Goal: Information Seeking & Learning: Learn about a topic

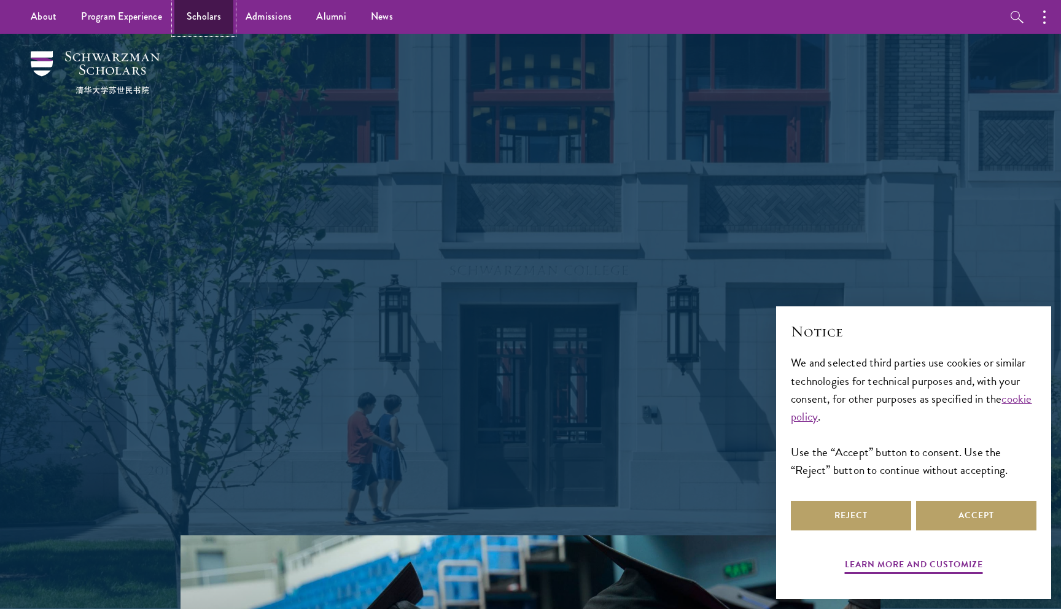
click at [201, 17] on link "Scholars" at bounding box center [203, 17] width 59 height 34
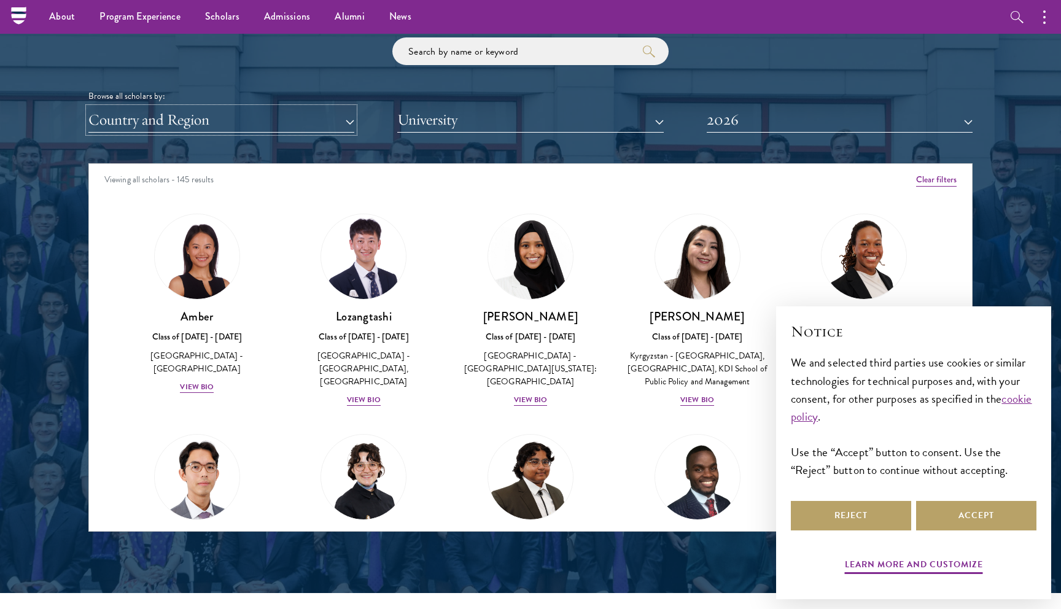
click at [169, 123] on button "Country and Region" at bounding box center [221, 119] width 266 height 25
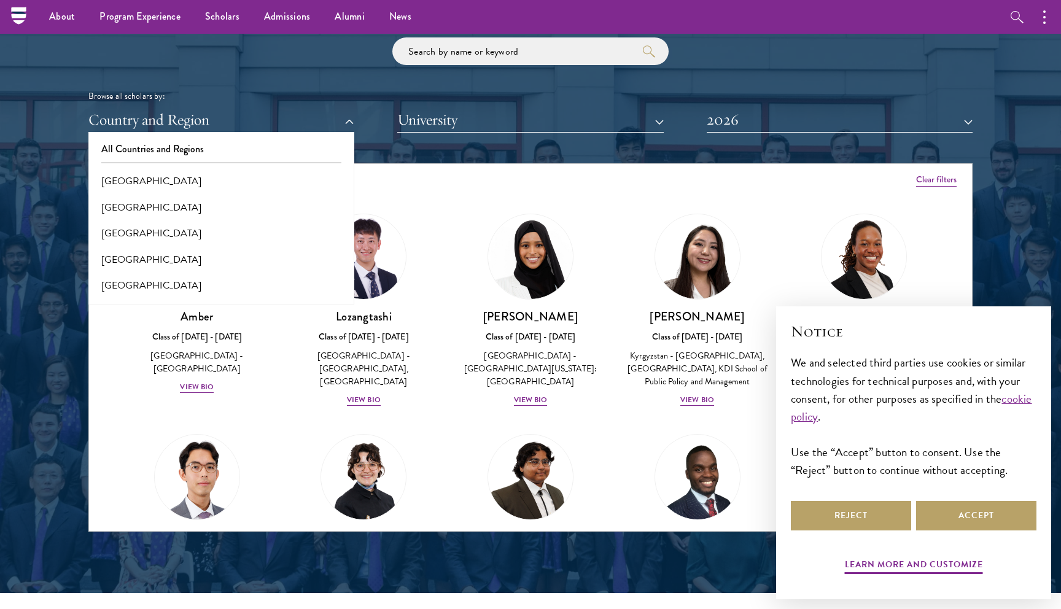
click at [445, 402] on div "Lozangtashi Class of 2025 - 2026 China - South-Central Minzu University, Beijin…" at bounding box center [364, 310] width 167 height 218
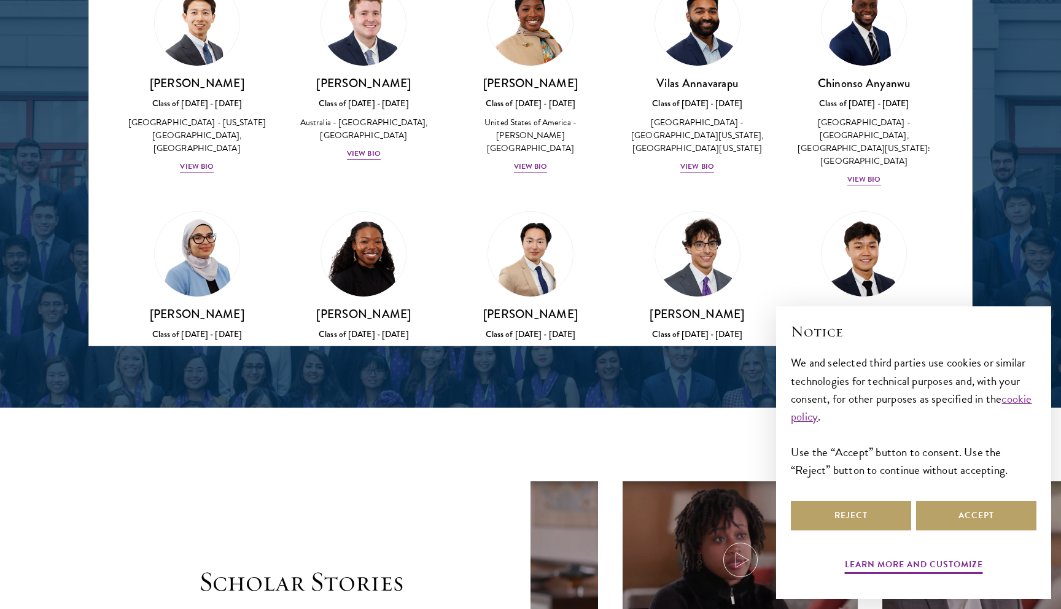
scroll to position [471, 0]
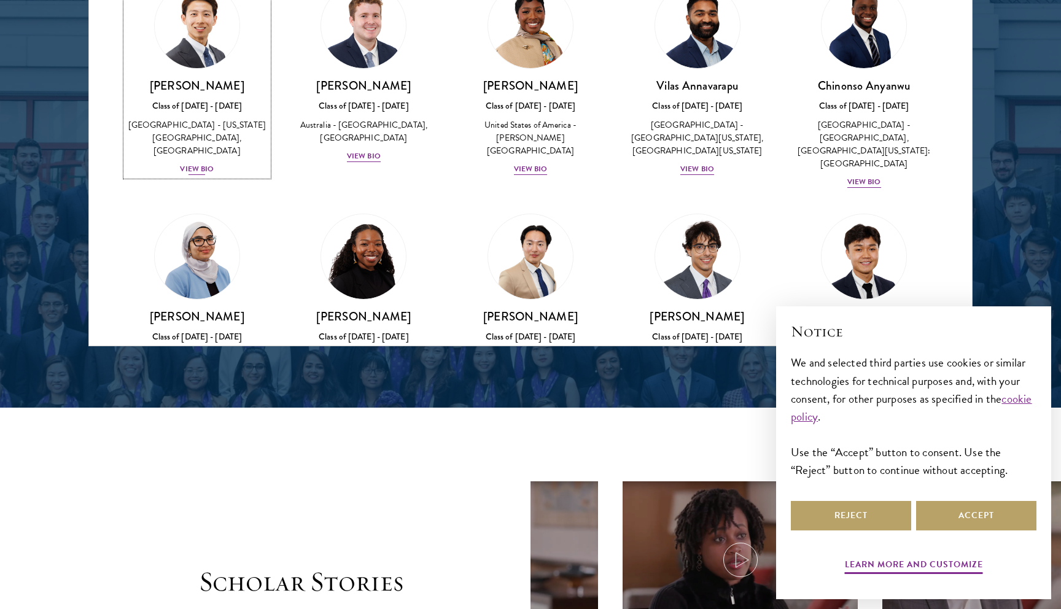
click at [205, 175] on div "View Bio" at bounding box center [197, 169] width 34 height 12
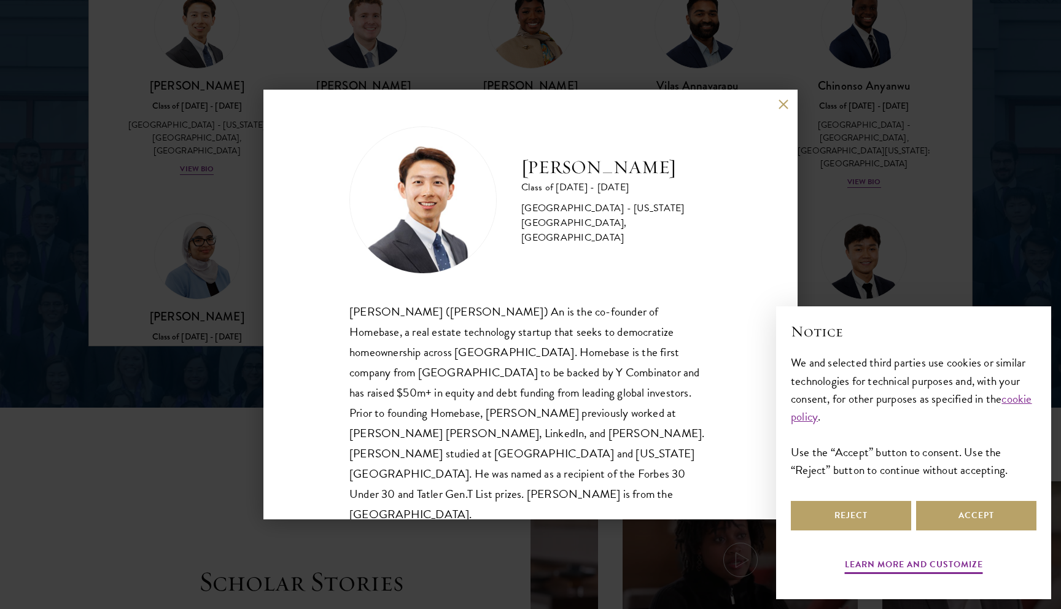
scroll to position [1, 0]
click at [612, 31] on div "Phillip An Class of 2025 - 2026 United States of America - California Institute…" at bounding box center [530, 304] width 1061 height 609
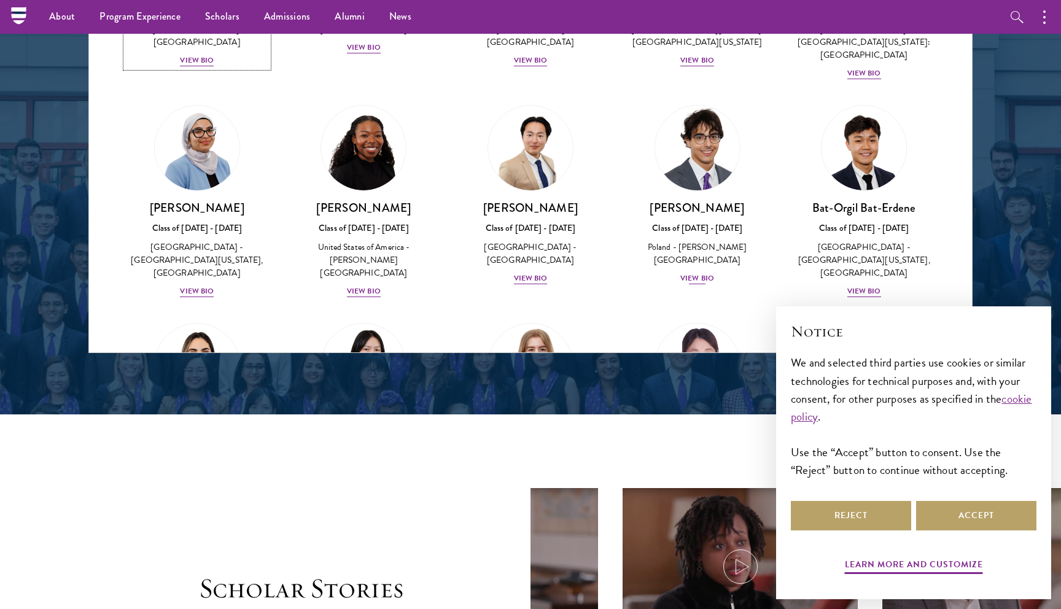
scroll to position [613, 0]
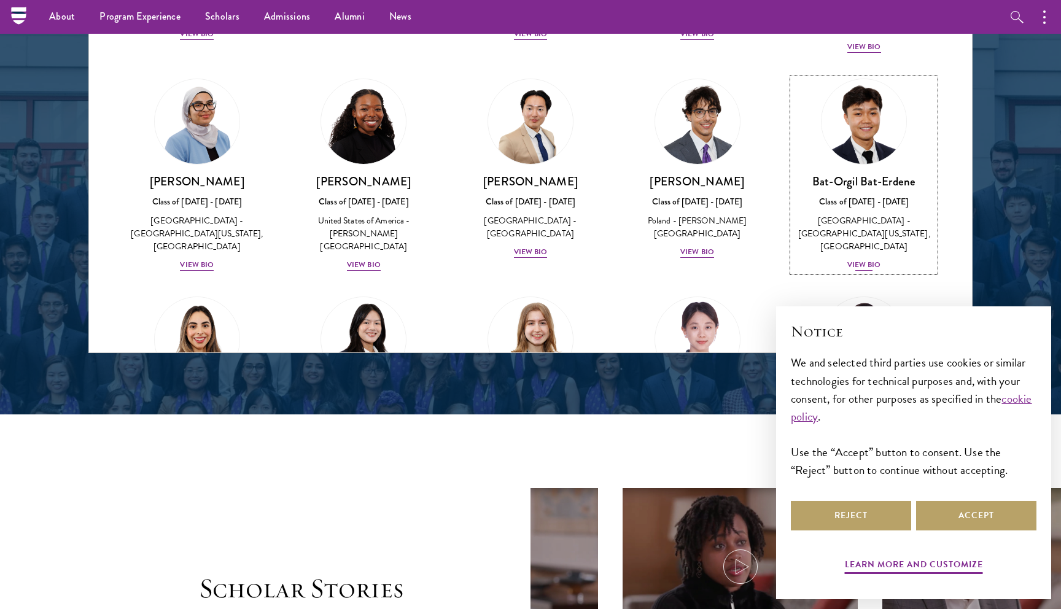
click at [866, 259] on div "View Bio" at bounding box center [865, 265] width 34 height 12
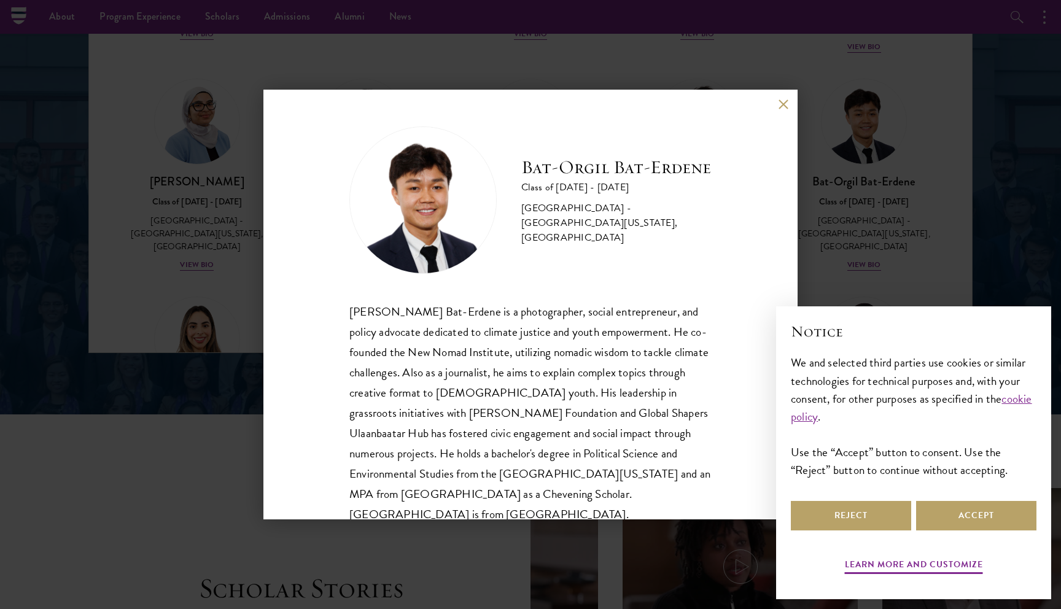
click at [725, 65] on div "Bat-Orgil Bat-Erdene Class of 2025 - 2026 Mongolia - University of Arizona, Uni…" at bounding box center [530, 304] width 1061 height 609
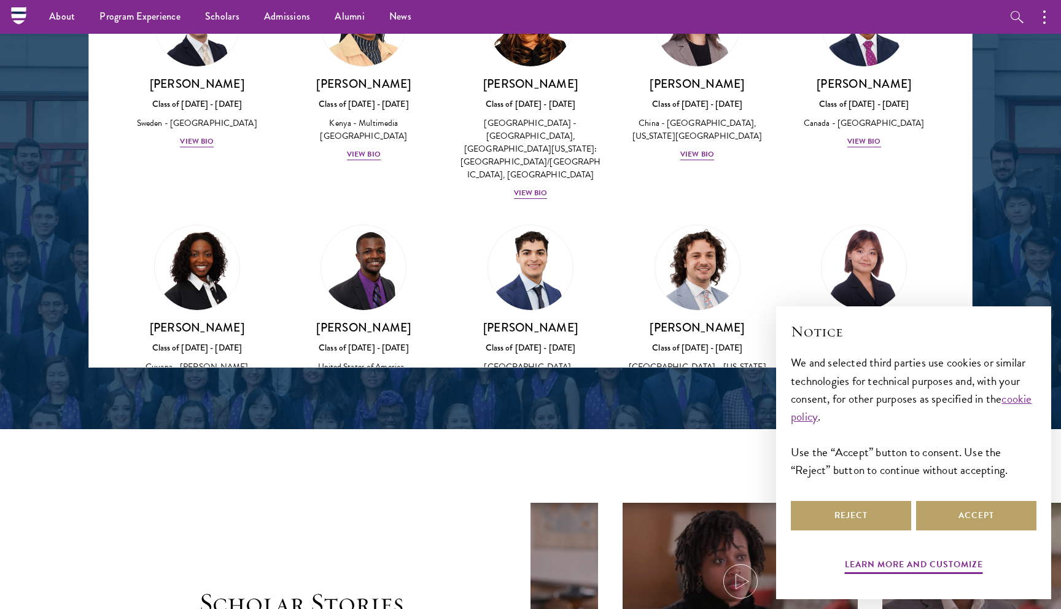
scroll to position [1837, 0]
click at [703, 319] on div "Jordan Harb Class of 2025 - 2026 United States of America - Arizona State Unive…" at bounding box center [698, 361] width 143 height 85
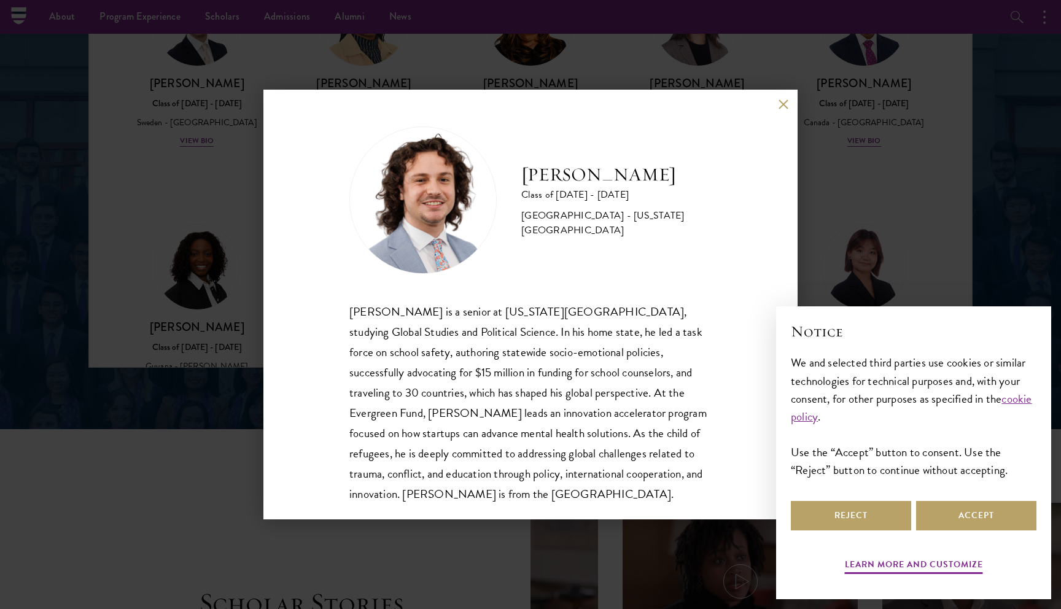
click at [820, 155] on div "Jordan Harb Class of 2025 - 2026 United States of America - Arizona State Unive…" at bounding box center [530, 304] width 1061 height 609
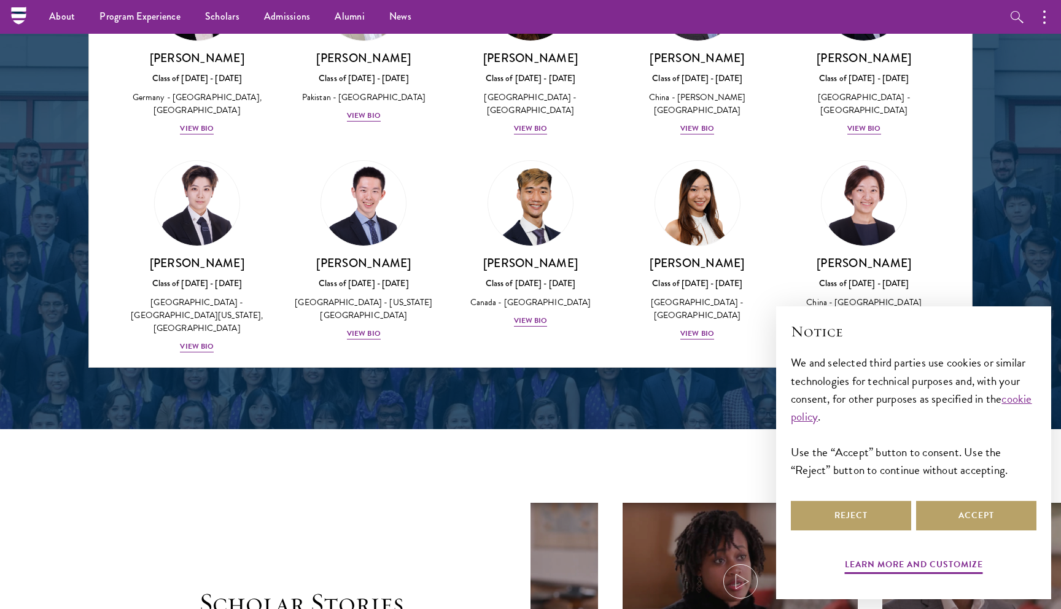
scroll to position [3003, 0]
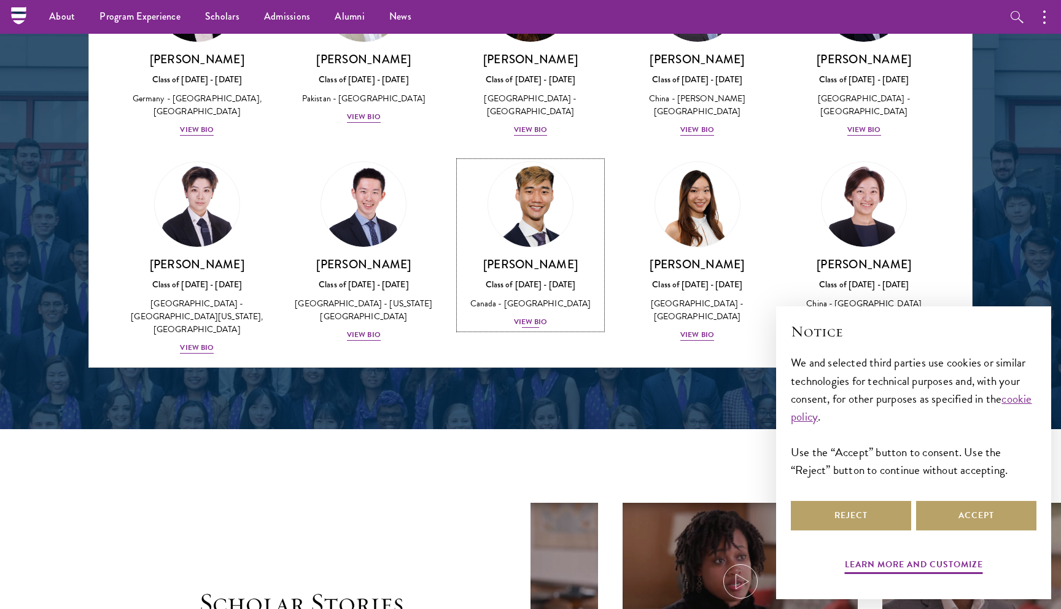
click at [526, 316] on div "View Bio" at bounding box center [531, 322] width 34 height 12
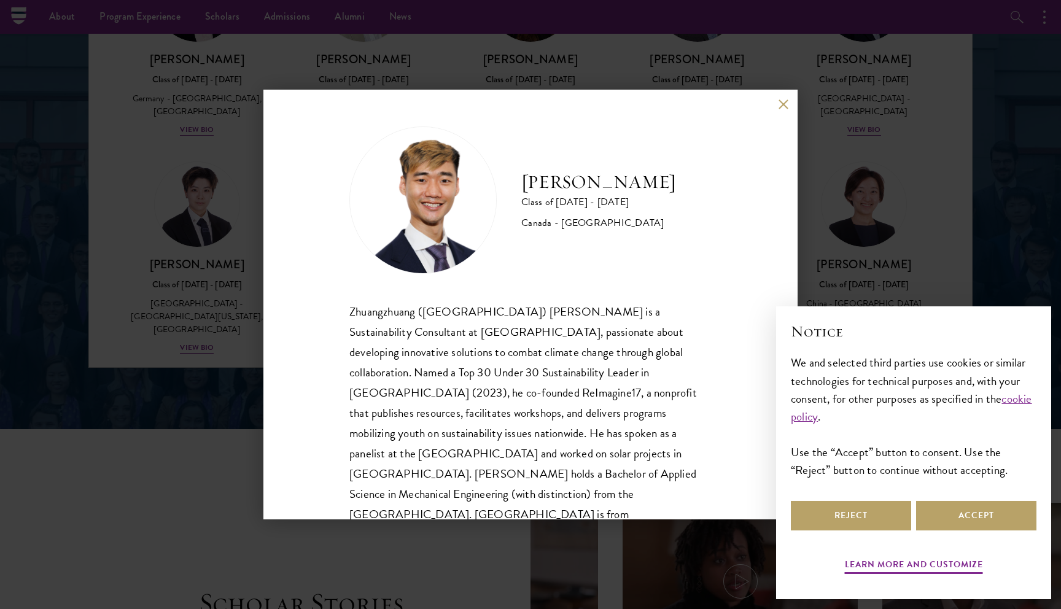
scroll to position [1, 0]
click at [929, 195] on div "Jordan Lin Class of 2025 - 2026 Canada - University of Waterloo Zhuangzhuang (J…" at bounding box center [530, 304] width 1061 height 609
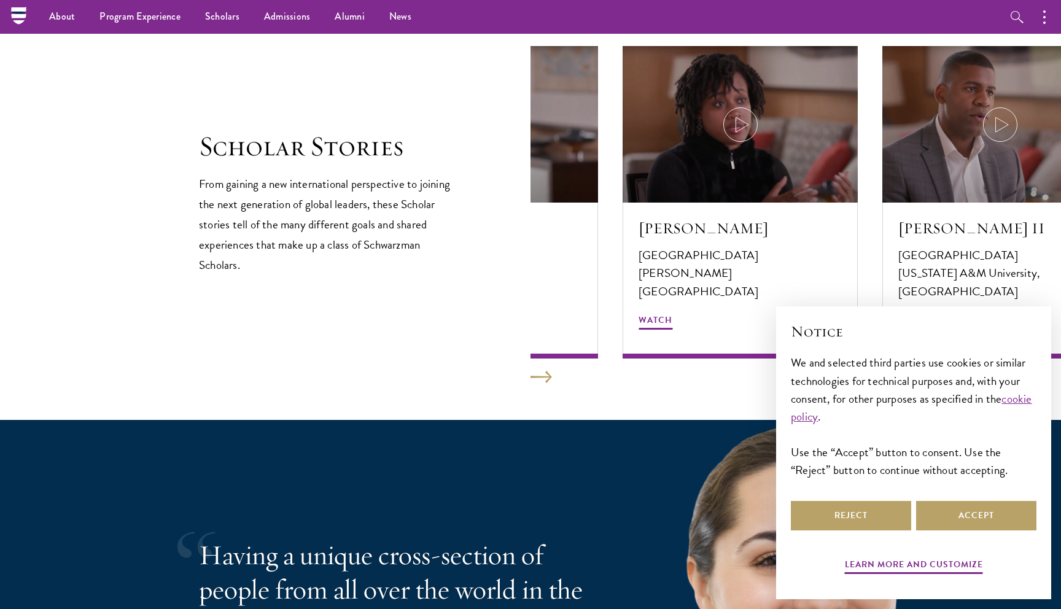
scroll to position [2085, 0]
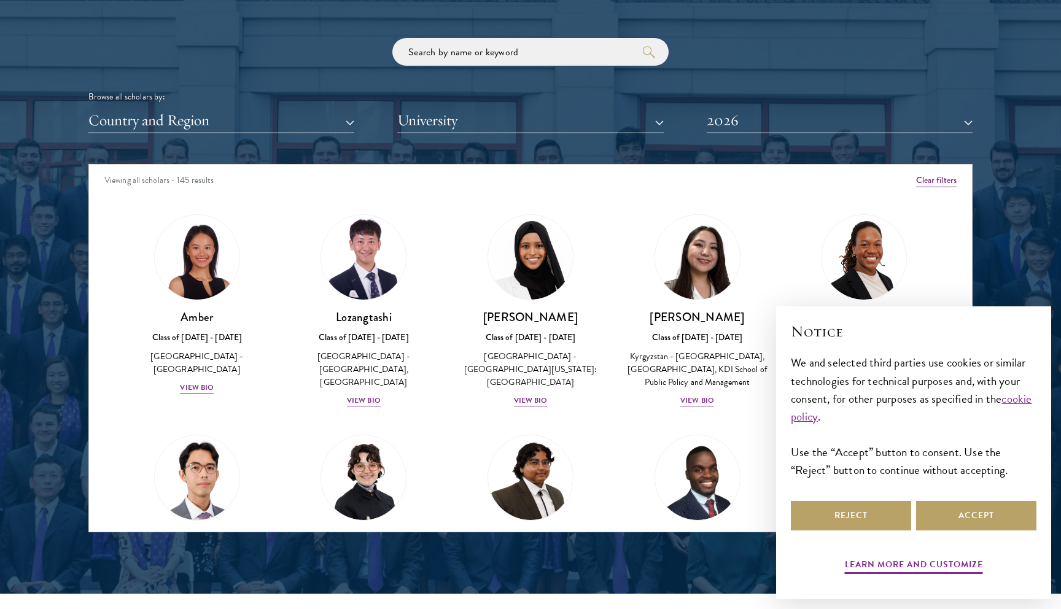
scroll to position [1468, 0]
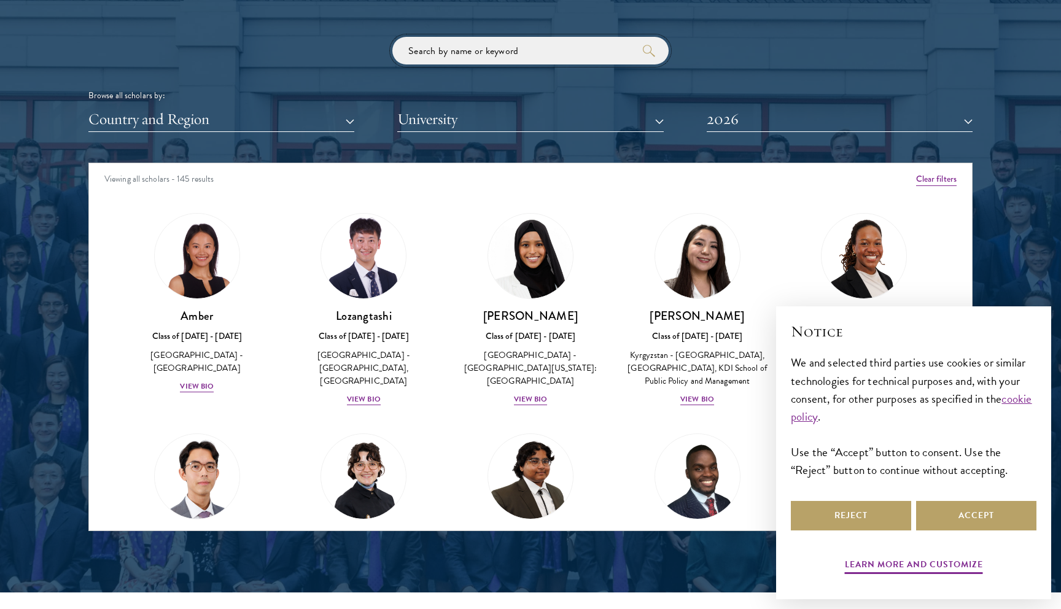
click at [511, 57] on input "search" at bounding box center [531, 51] width 276 height 28
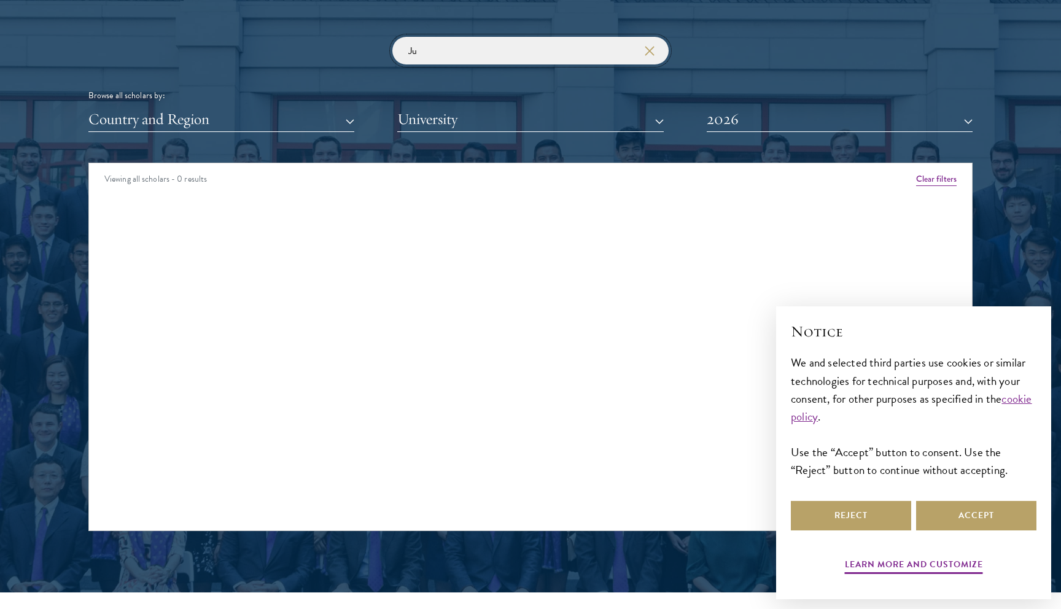
type input "J"
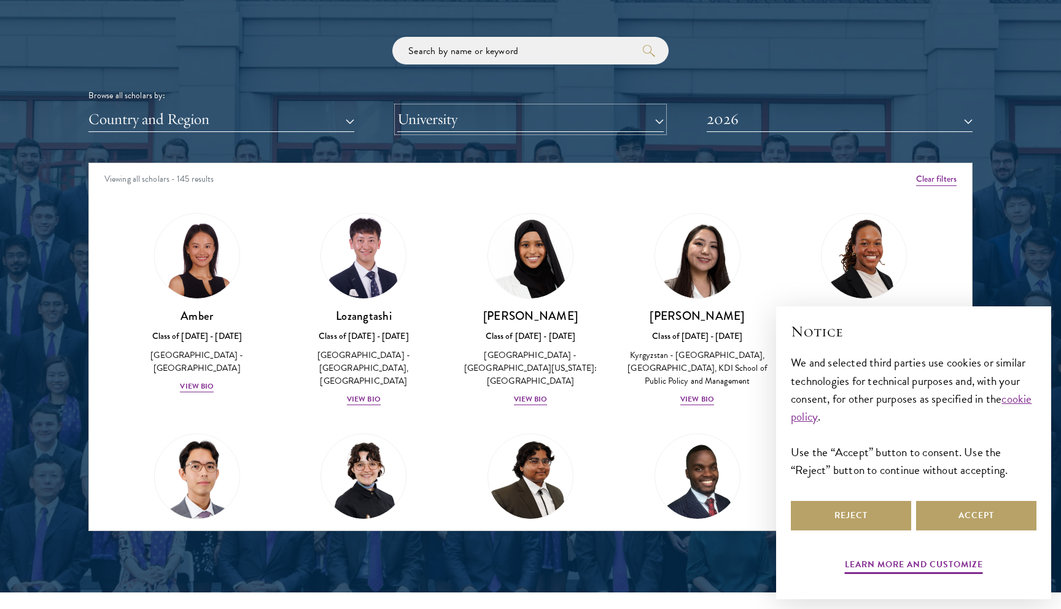
click at [405, 120] on button "University" at bounding box center [530, 119] width 266 height 25
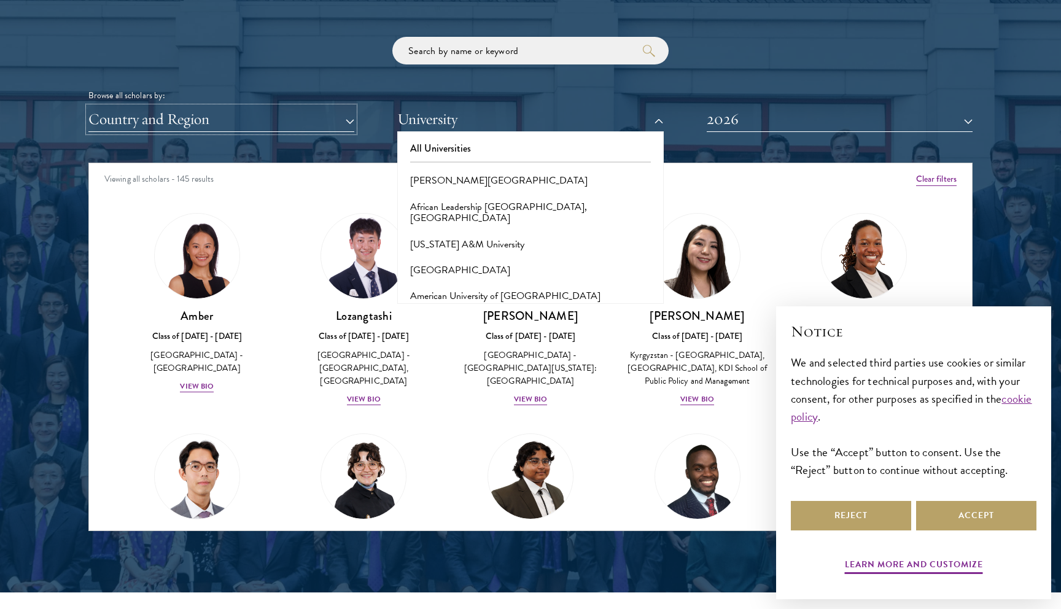
click at [275, 130] on button "Country and Region" at bounding box center [221, 119] width 266 height 25
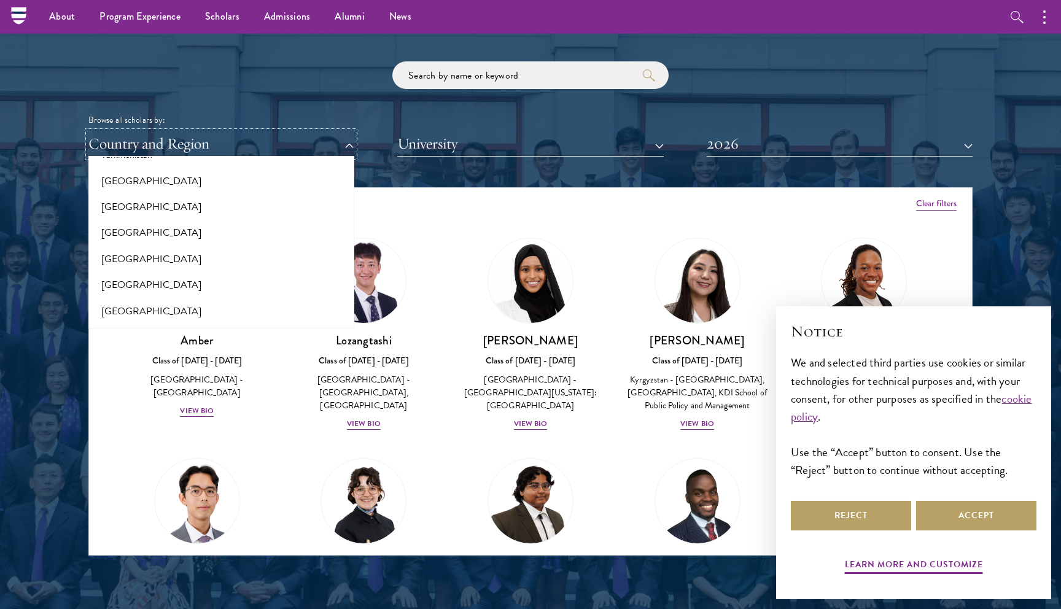
scroll to position [2500, 0]
click at [292, 244] on button "[GEOGRAPHIC_DATA]" at bounding box center [221, 232] width 259 height 26
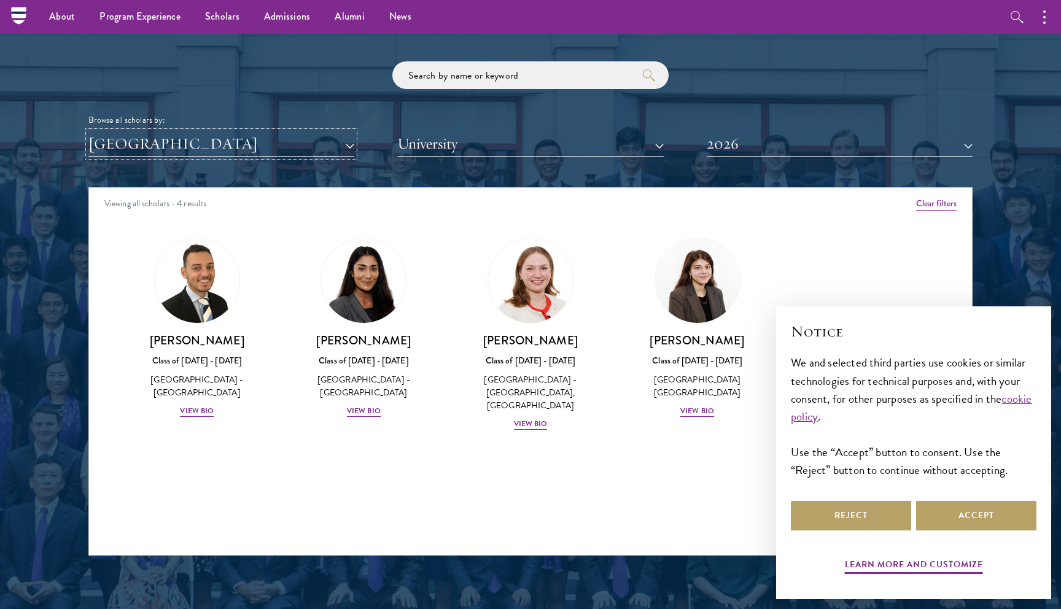
click at [294, 139] on button "[GEOGRAPHIC_DATA]" at bounding box center [221, 143] width 266 height 25
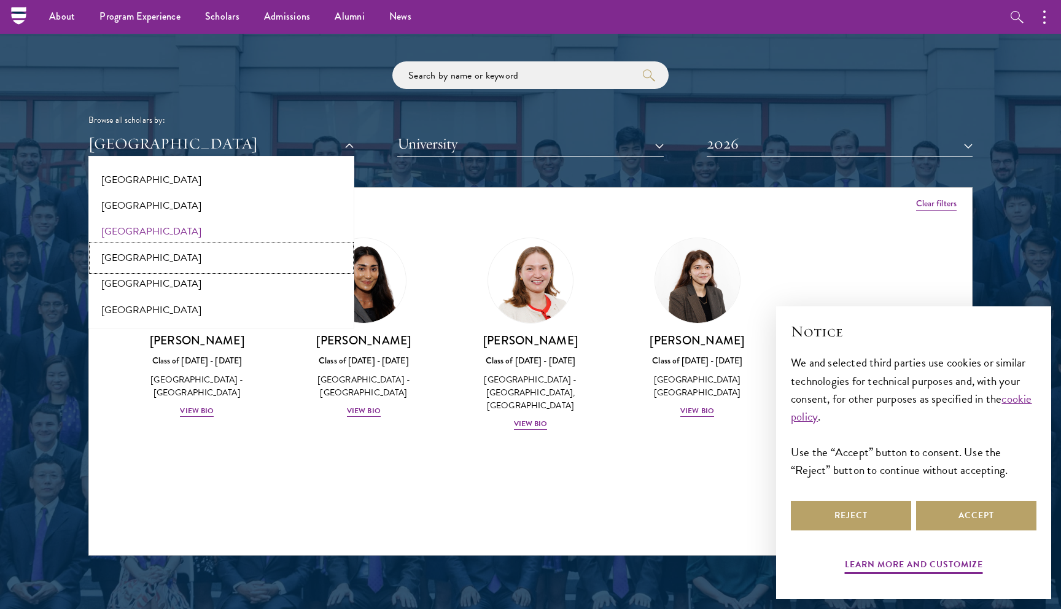
click at [288, 245] on button "[GEOGRAPHIC_DATA]" at bounding box center [221, 258] width 259 height 26
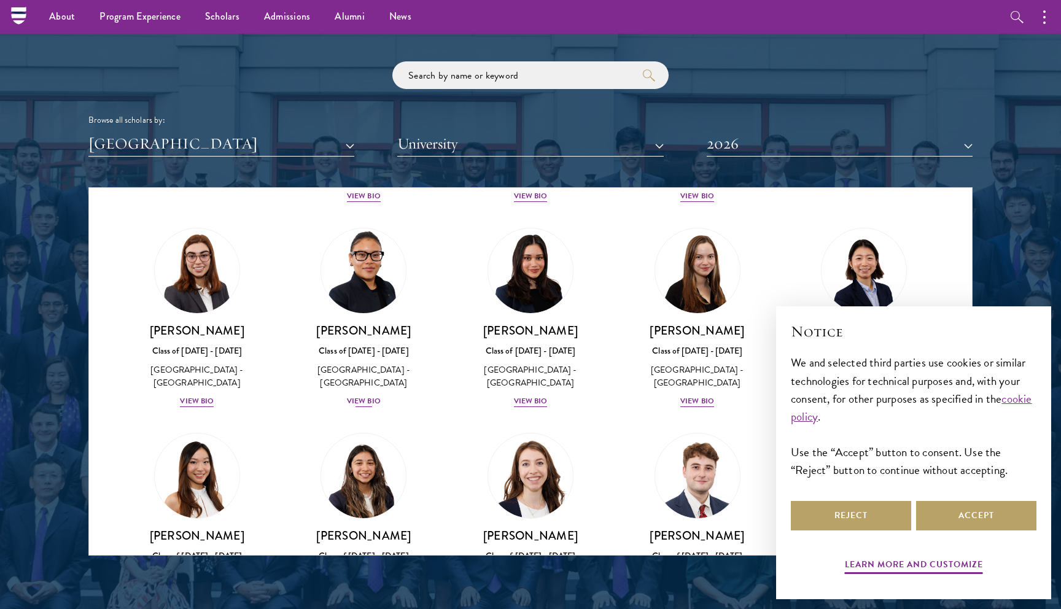
scroll to position [1169, 0]
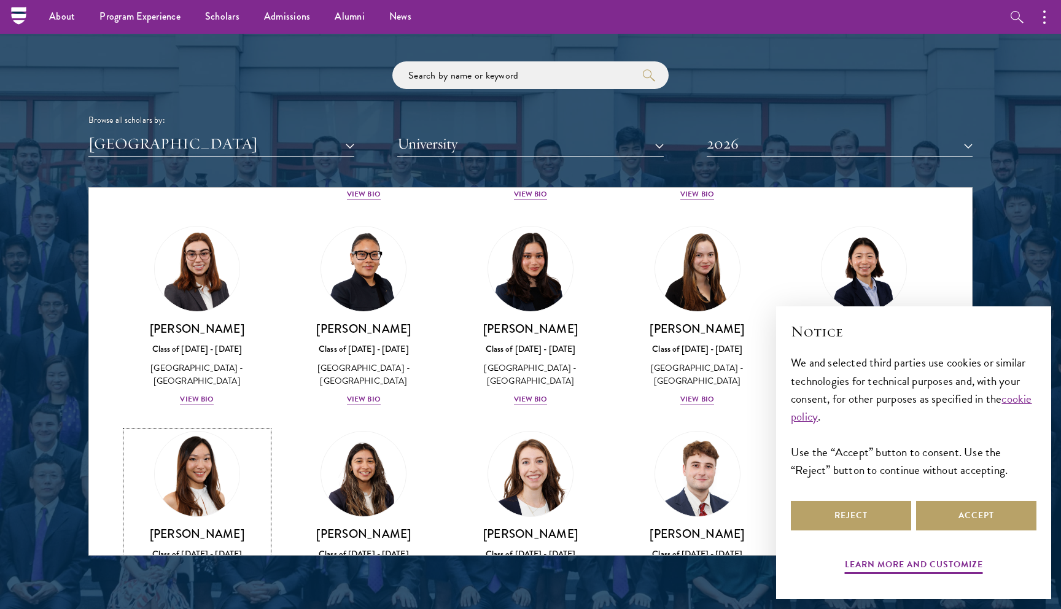
click at [188, 599] on div "View Bio" at bounding box center [197, 605] width 34 height 12
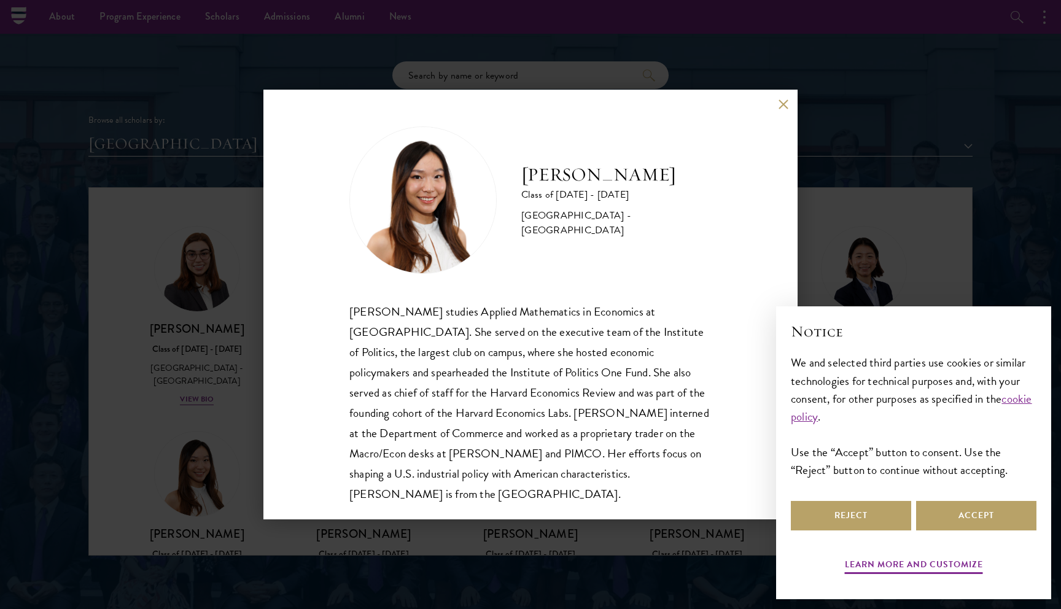
click at [176, 448] on div "[PERSON_NAME] Class of [DATE] - [DATE] [GEOGRAPHIC_DATA] - [GEOGRAPHIC_DATA] [P…" at bounding box center [530, 304] width 1061 height 609
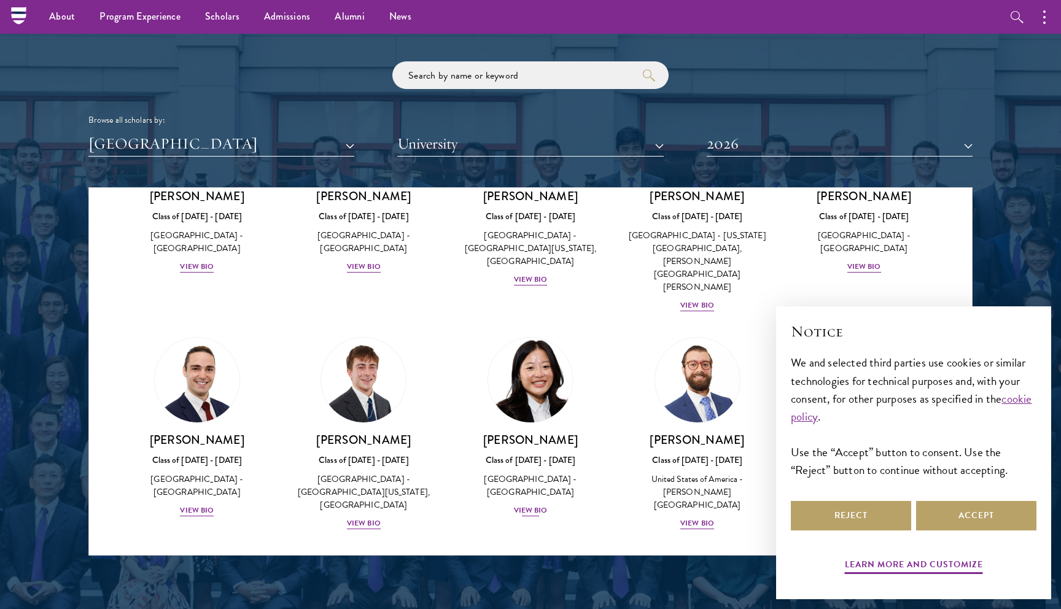
scroll to position [1738, 0]
click at [543, 504] on div "View Bio" at bounding box center [531, 510] width 34 height 12
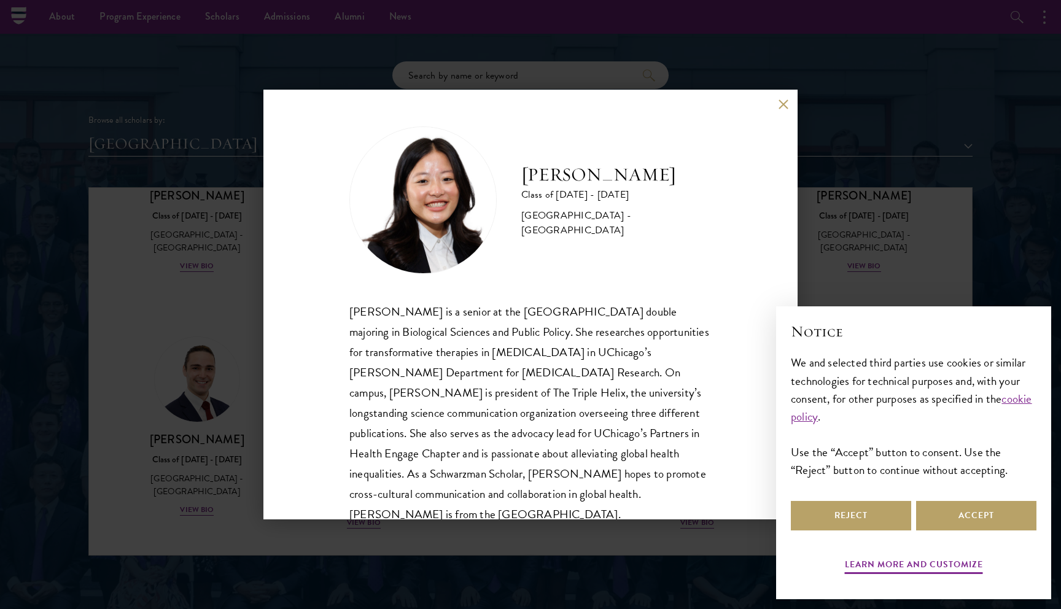
click at [185, 370] on div "[PERSON_NAME] Class of [DATE] - [DATE] [GEOGRAPHIC_DATA] - [GEOGRAPHIC_DATA] [P…" at bounding box center [530, 304] width 1061 height 609
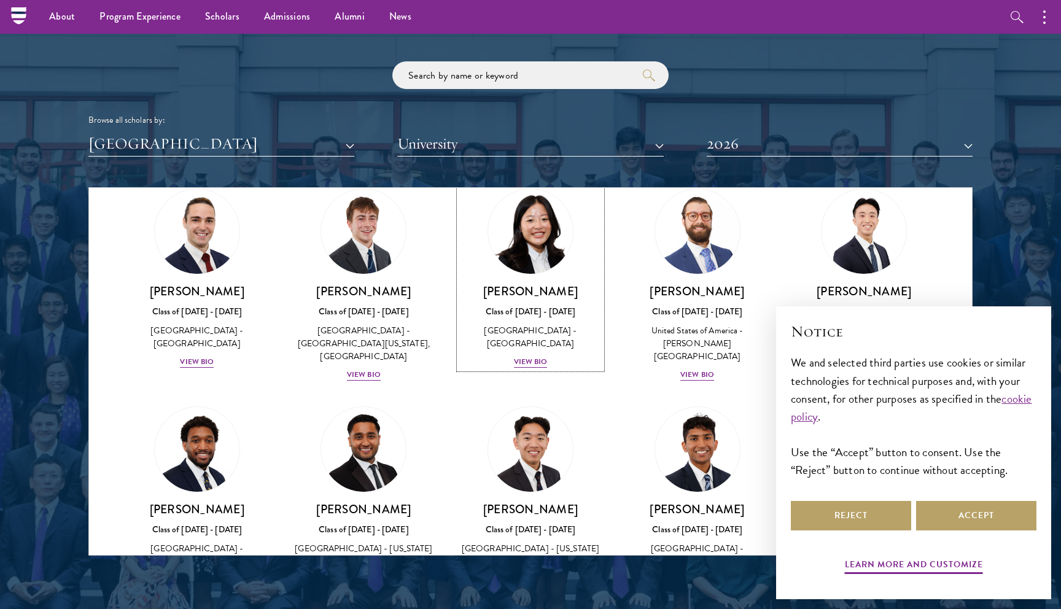
scroll to position [2260, 0]
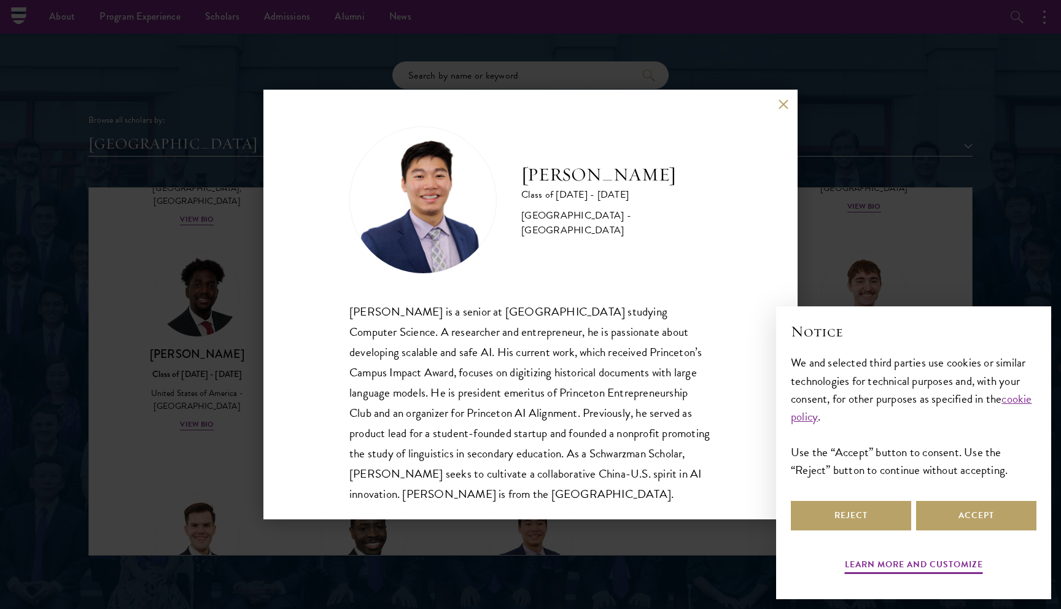
click at [549, 526] on div "[PERSON_NAME] Class of [DATE] - [DATE] [GEOGRAPHIC_DATA] - [GEOGRAPHIC_DATA] [P…" at bounding box center [530, 304] width 1061 height 609
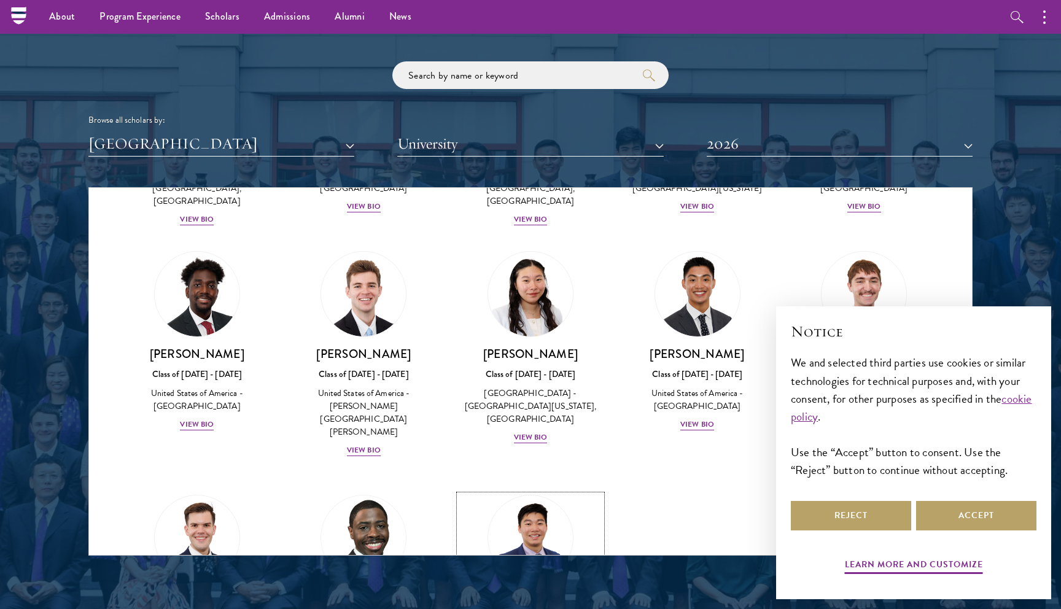
scroll to position [1444, 0]
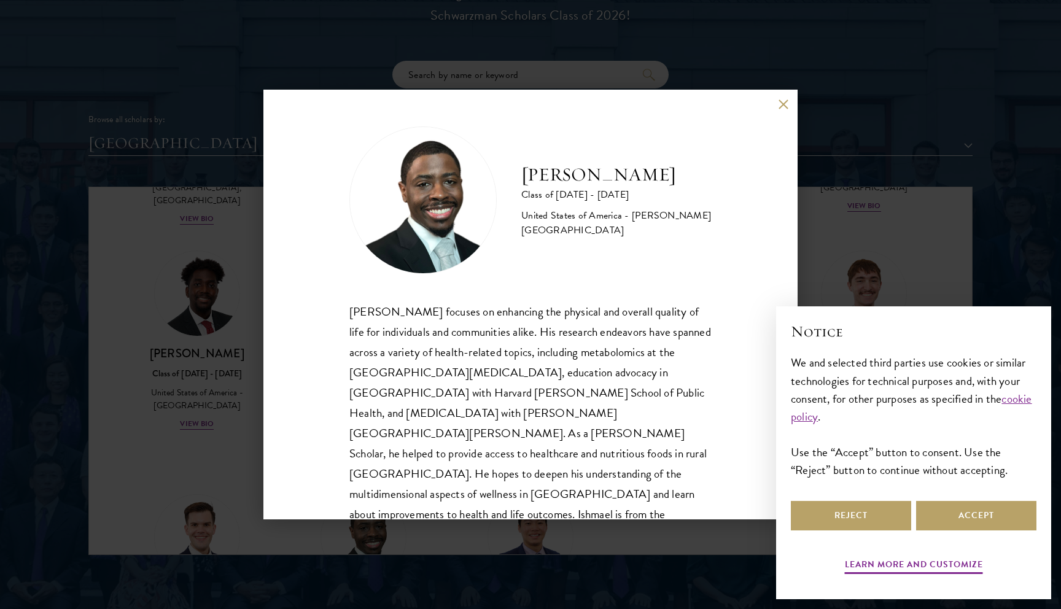
click at [375, 548] on div "[PERSON_NAME] Class of [DATE] - [DATE] [GEOGRAPHIC_DATA] - [PERSON_NAME][GEOGRA…" at bounding box center [530, 304] width 1061 height 609
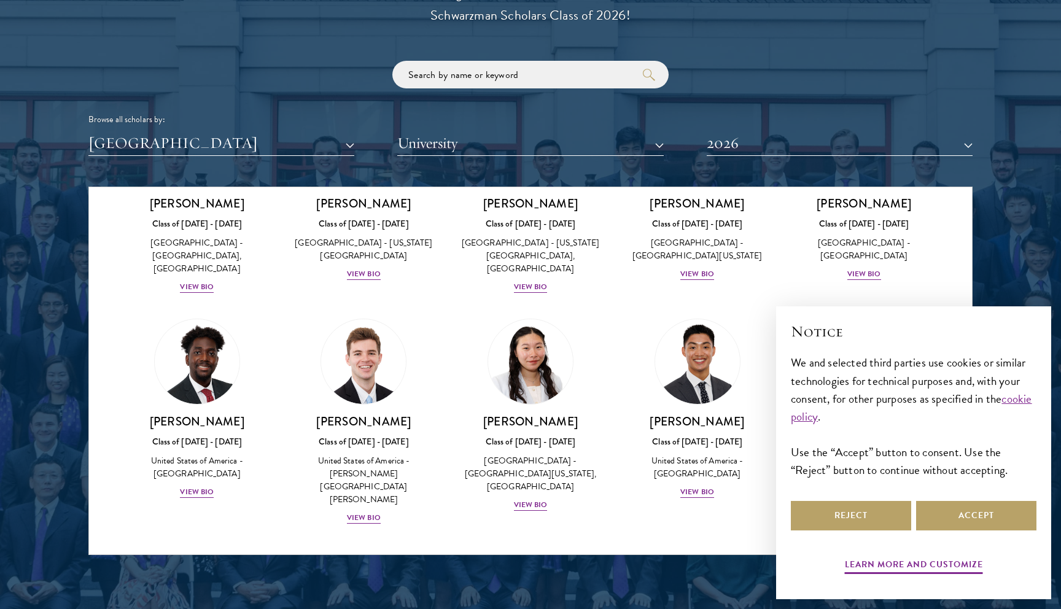
scroll to position [2190, 0]
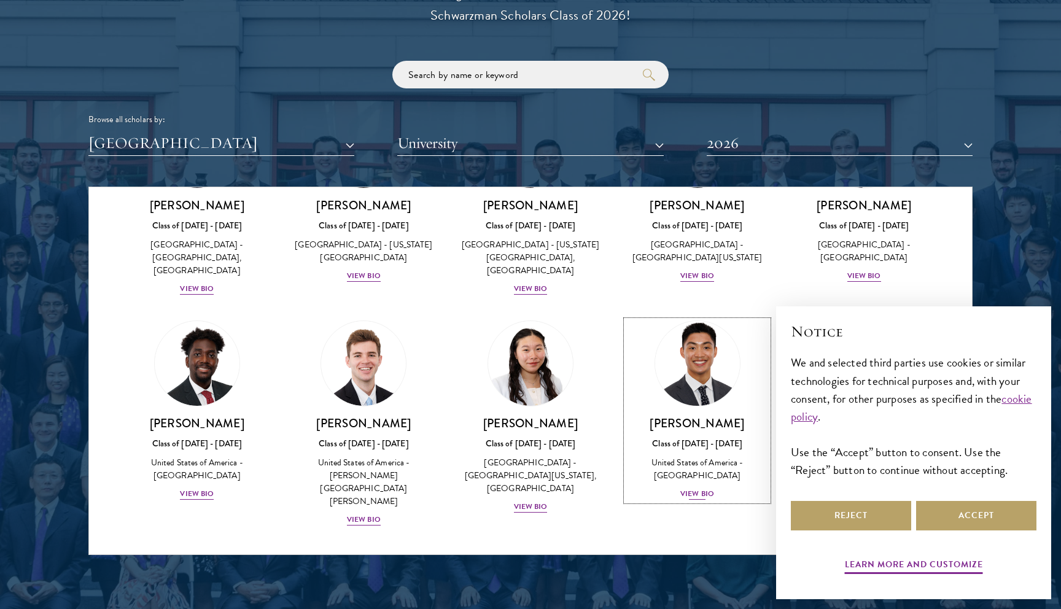
click at [699, 416] on div "[PERSON_NAME] Class of [DATE] - [DATE] [GEOGRAPHIC_DATA] - [GEOGRAPHIC_DATA] Vi…" at bounding box center [698, 458] width 143 height 85
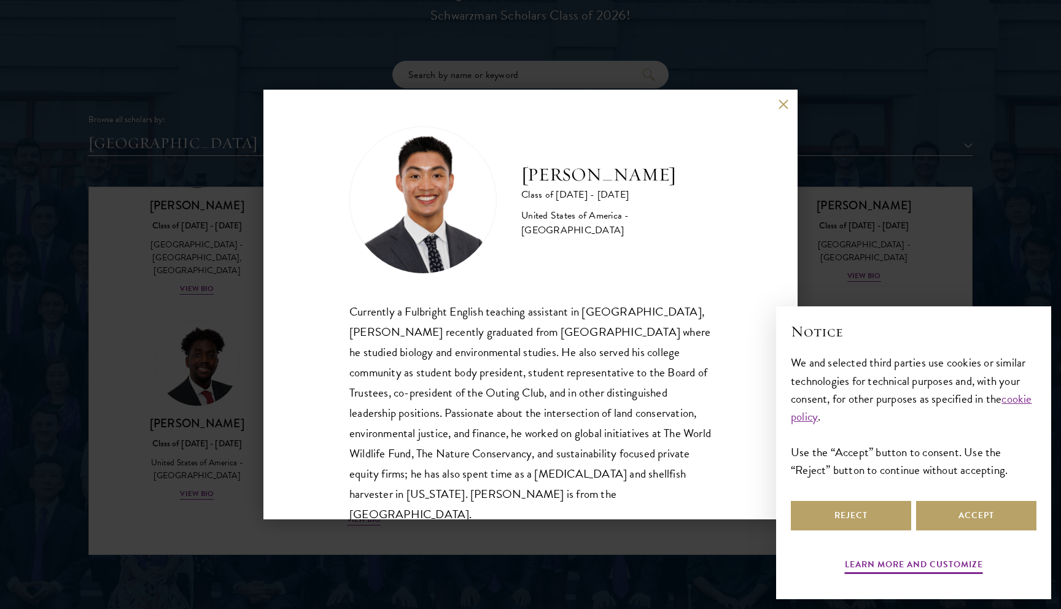
click at [858, 158] on div "[PERSON_NAME] Class of [DATE] - [DATE] [GEOGRAPHIC_DATA] - [GEOGRAPHIC_DATA] Cu…" at bounding box center [530, 304] width 1061 height 609
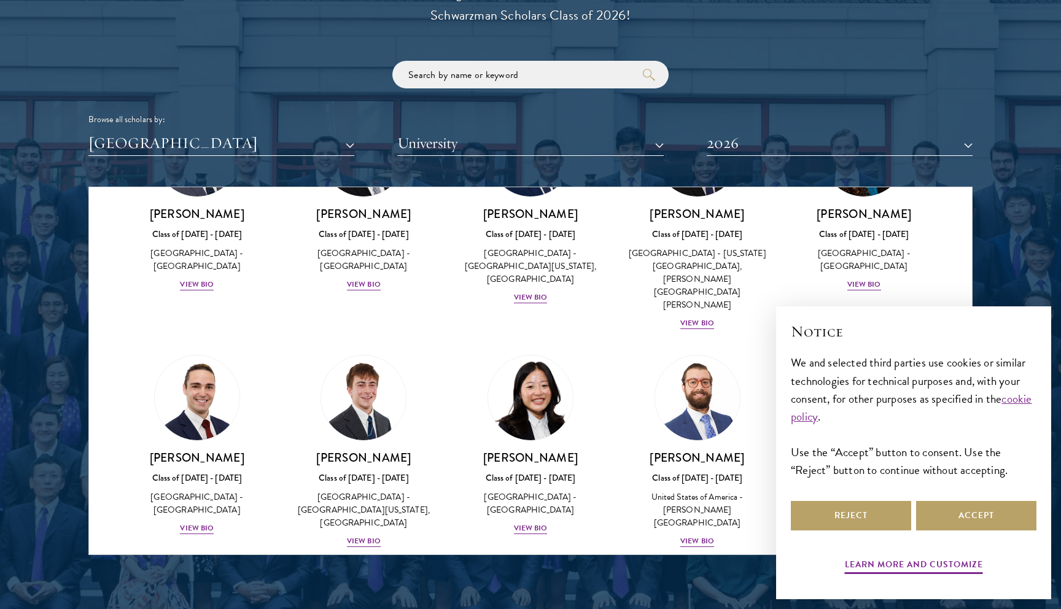
scroll to position [1649, 0]
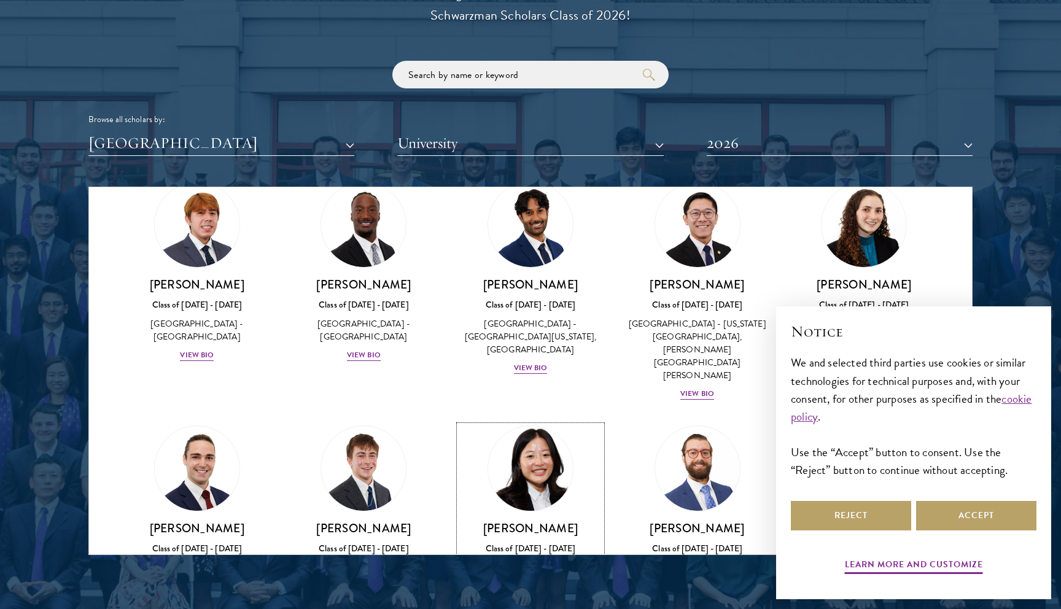
click at [549, 422] on img at bounding box center [530, 468] width 93 height 93
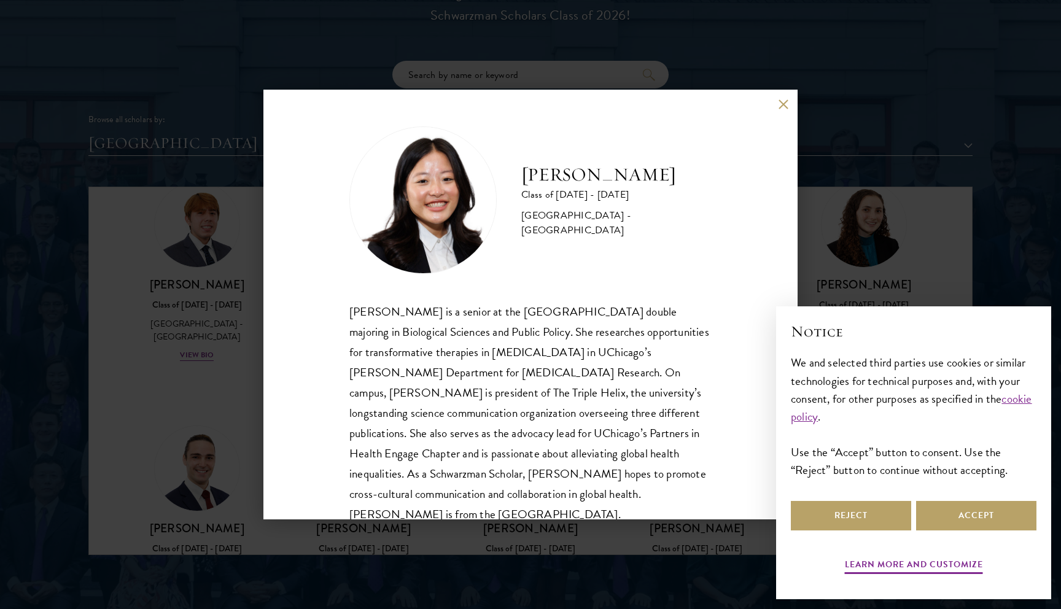
click at [812, 180] on div "[PERSON_NAME] Class of [DATE] - [DATE] [GEOGRAPHIC_DATA] - [GEOGRAPHIC_DATA] [P…" at bounding box center [530, 304] width 1061 height 609
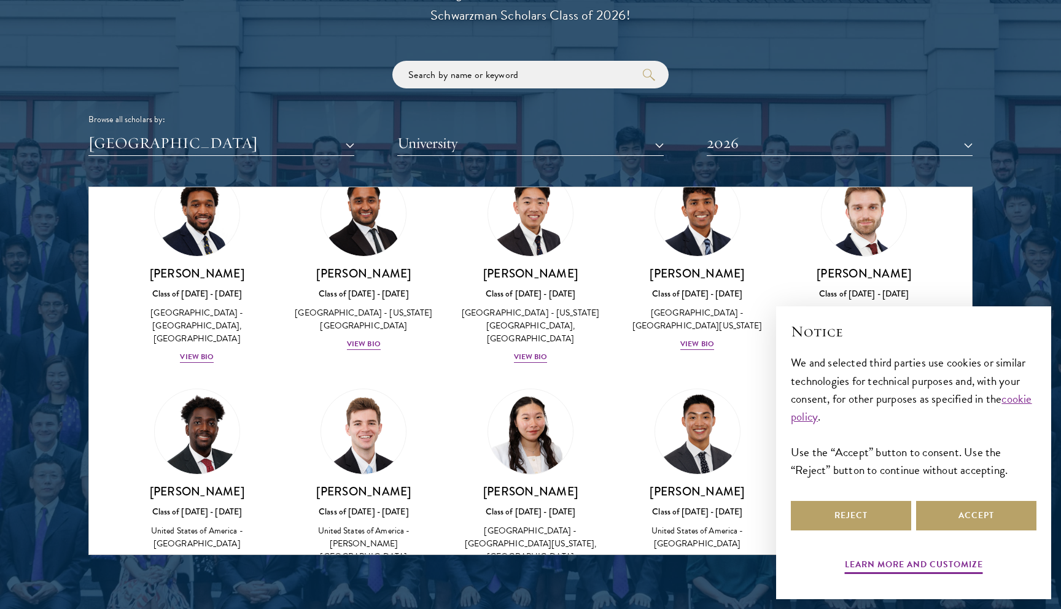
scroll to position [2121, 0]
click at [362, 485] on div "[PERSON_NAME] Class of [DATE] - [DATE] [GEOGRAPHIC_DATA] - [PERSON_NAME][GEOGRA…" at bounding box center [364, 540] width 143 height 111
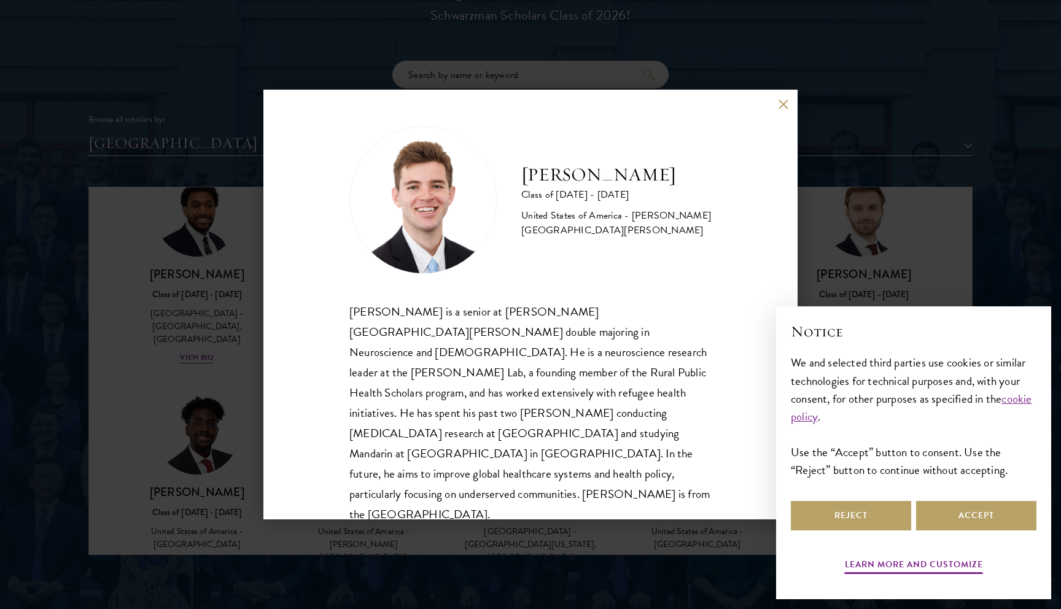
click at [852, 130] on div "[PERSON_NAME] Class of [DATE] - [DATE] [GEOGRAPHIC_DATA] - [PERSON_NAME][GEOGRA…" at bounding box center [530, 304] width 1061 height 609
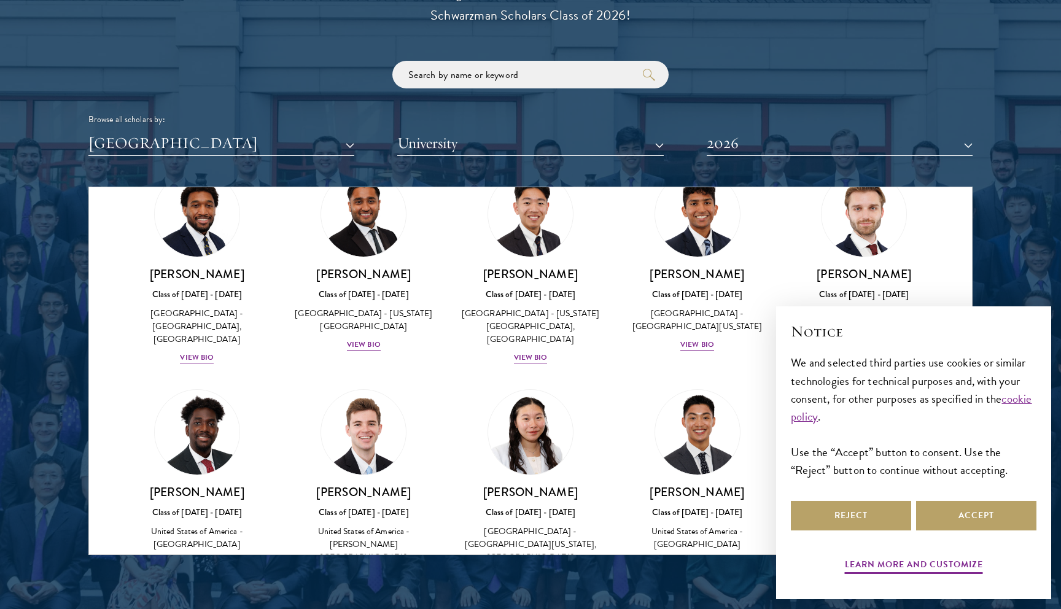
scroll to position [2223, 0]
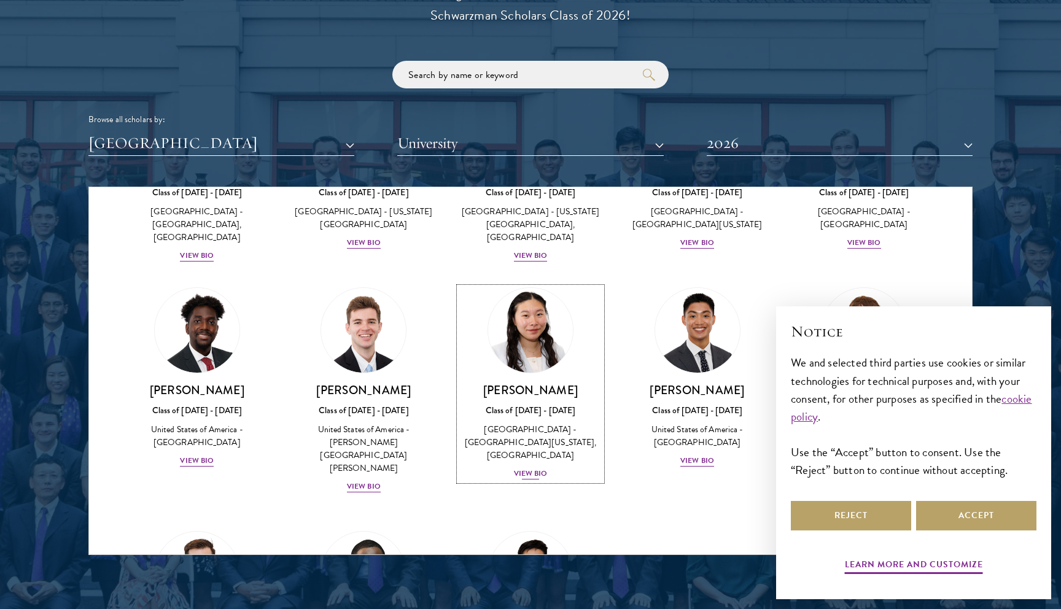
click at [531, 468] on div "View Bio" at bounding box center [531, 474] width 34 height 12
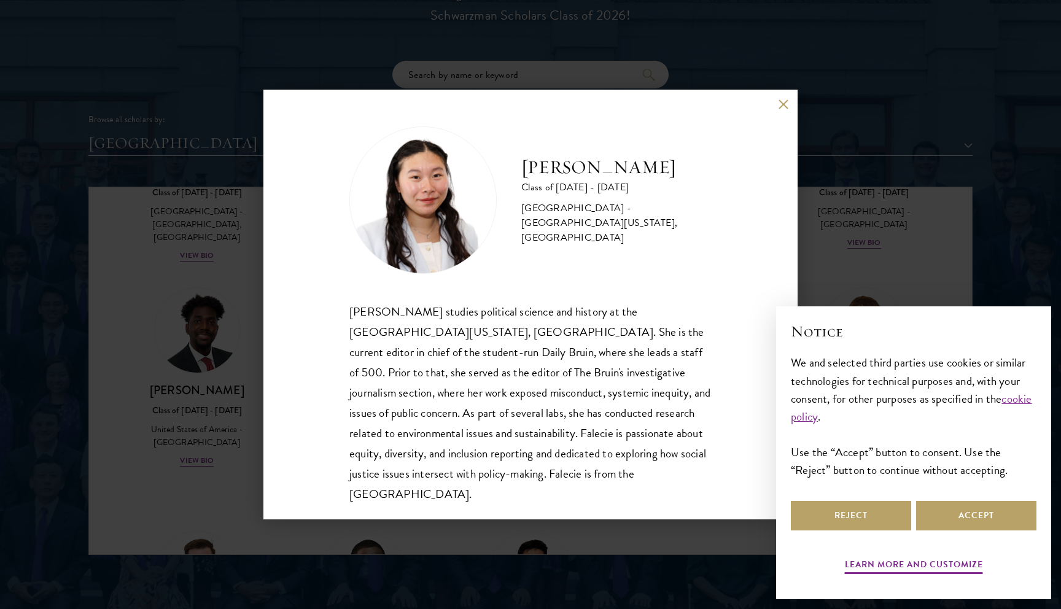
scroll to position [1, 0]
click at [848, 93] on div "[PERSON_NAME] Class of [DATE] - [DATE] [GEOGRAPHIC_DATA] - [GEOGRAPHIC_DATA][US…" at bounding box center [530, 304] width 1061 height 609
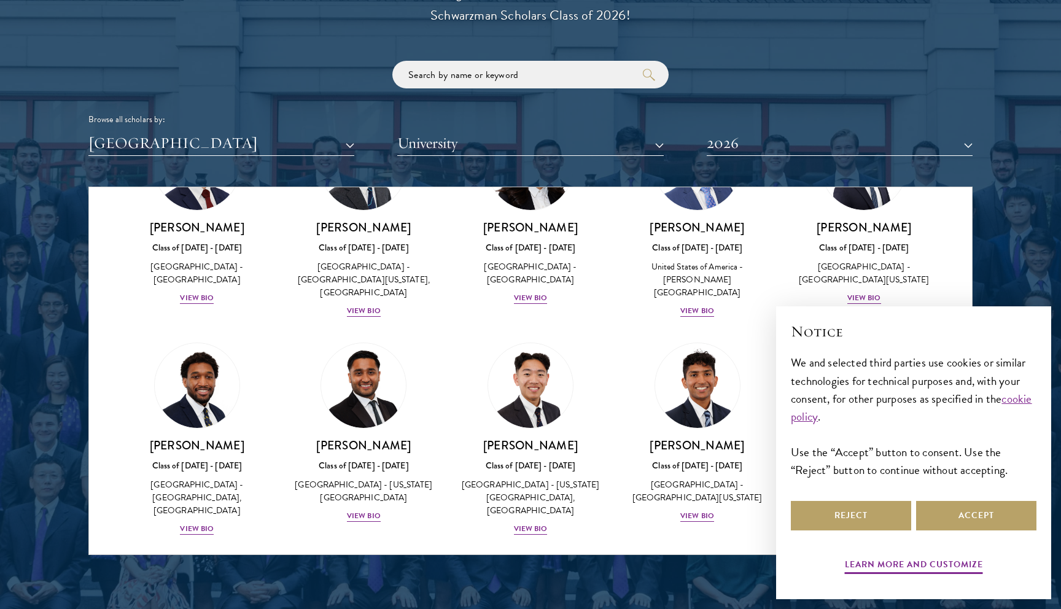
scroll to position [1949, 0]
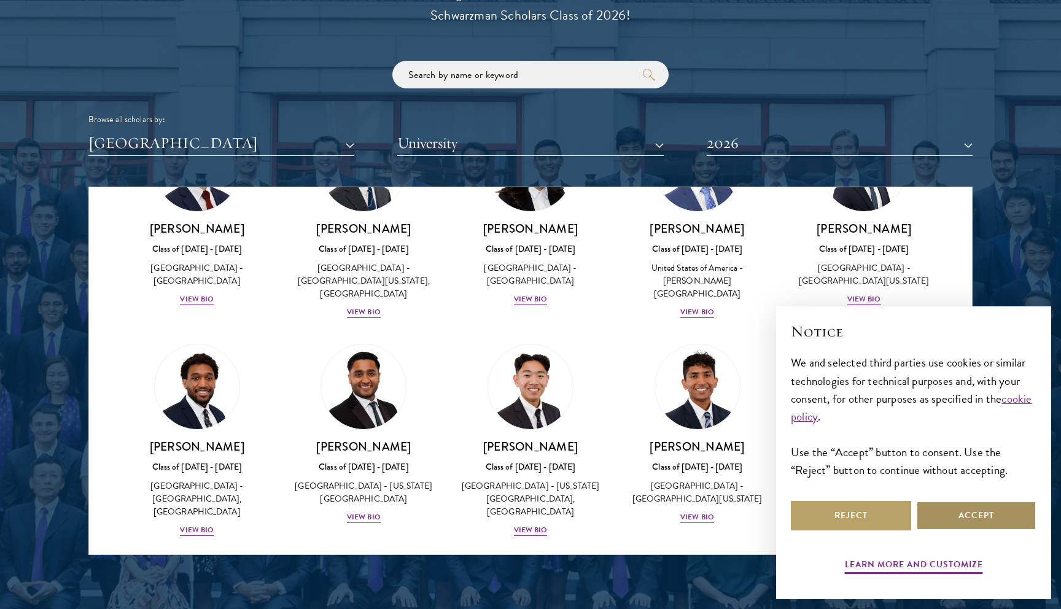
click at [977, 505] on button "Accept" at bounding box center [977, 515] width 120 height 29
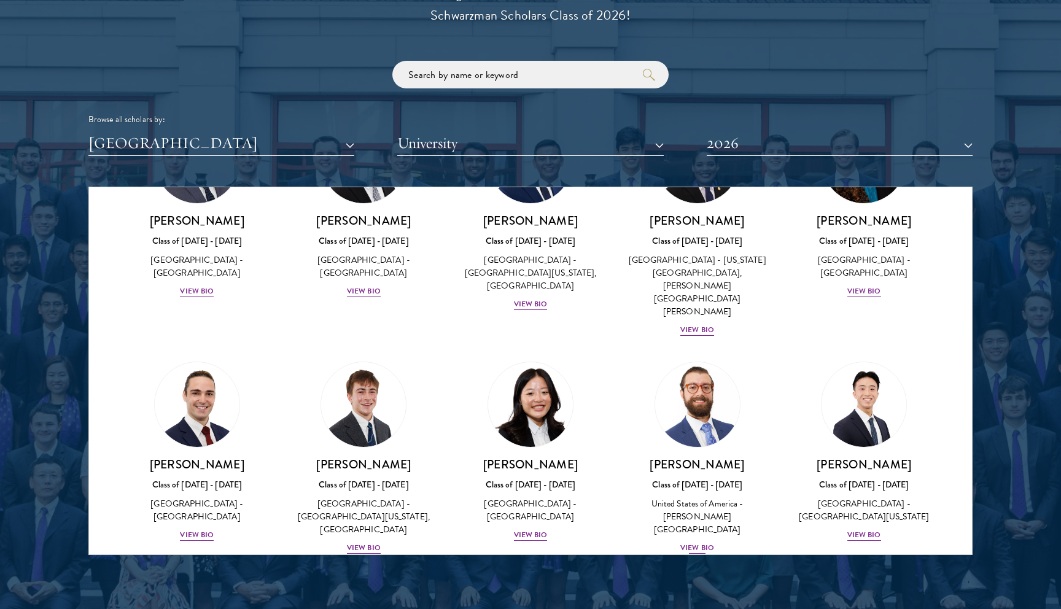
scroll to position [1713, 0]
